Goal: Information Seeking & Learning: Learn about a topic

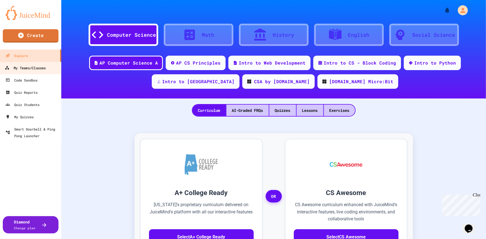
click at [20, 68] on div "My Teams/Classes" at bounding box center [25, 68] width 41 height 7
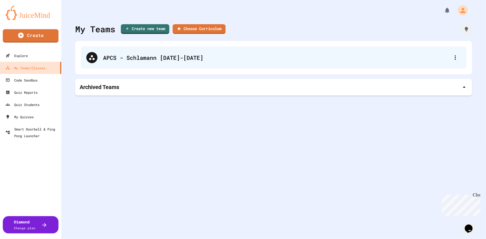
click at [155, 60] on div "APCS - Schlamann [DATE]-[DATE]" at bounding box center [276, 58] width 347 height 8
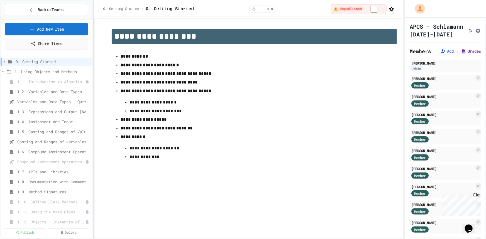
click at [463, 54] on button "Grades" at bounding box center [471, 51] width 20 height 6
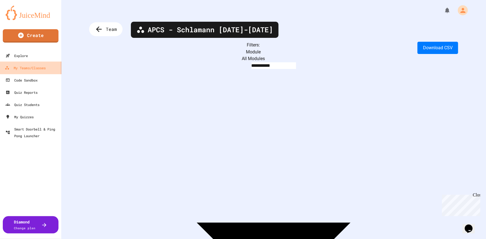
click at [23, 67] on div "My Teams/Classes" at bounding box center [25, 68] width 41 height 7
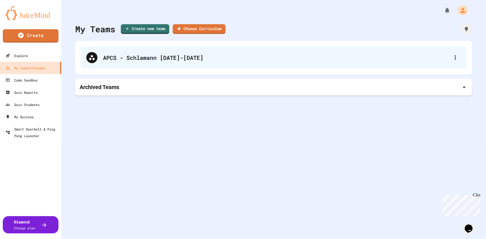
click at [128, 59] on div "APCS - Schlamann [DATE]-[DATE]" at bounding box center [276, 58] width 347 height 8
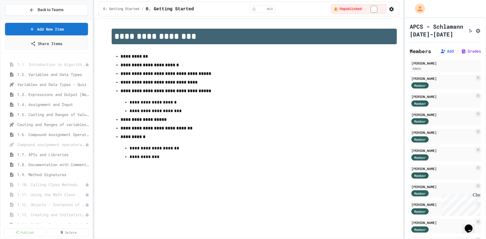
scroll to position [50, 0]
click at [42, 83] on span "1.5. Casting and Ranges of Values" at bounding box center [50, 82] width 67 height 6
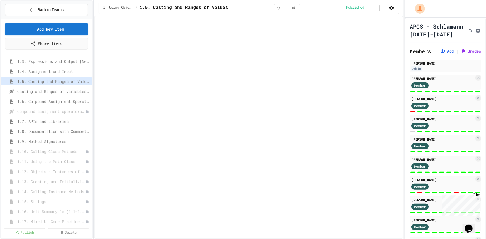
select select "***"
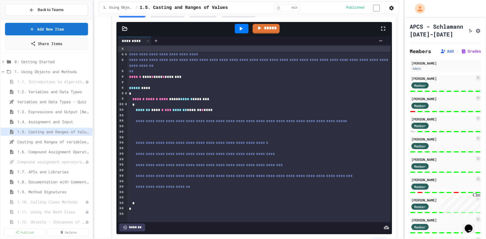
scroll to position [2492, 0]
